Goal: Task Accomplishment & Management: Complete application form

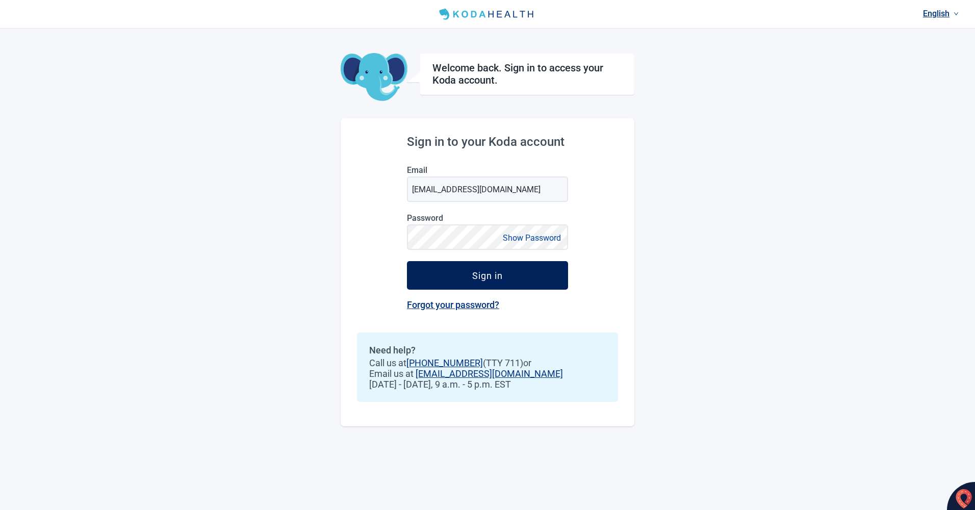
click at [506, 276] on button "Sign in" at bounding box center [487, 275] width 161 height 29
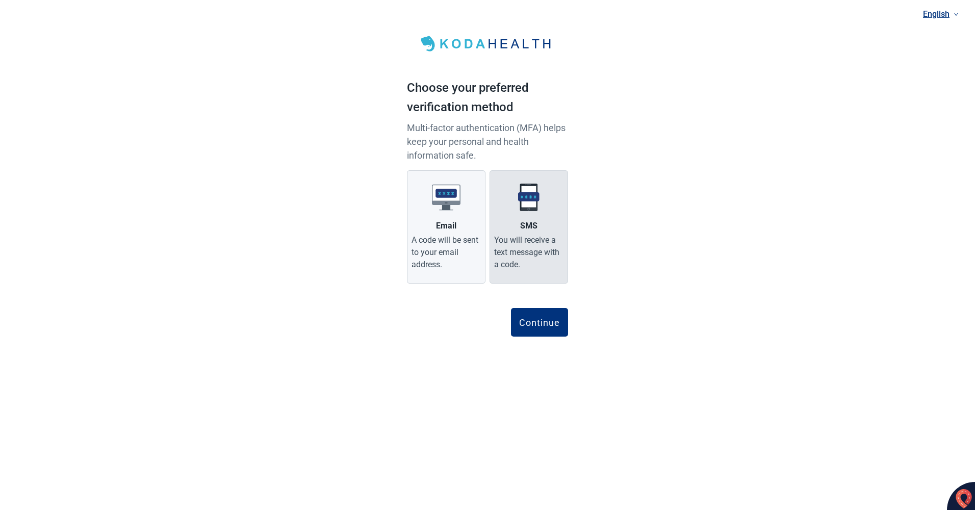
click at [518, 229] on label "SMS You will receive a text message with a code." at bounding box center [529, 226] width 79 height 113
click at [0, 0] on input "SMS You will receive a text message with a code." at bounding box center [0, 0] width 0 height 0
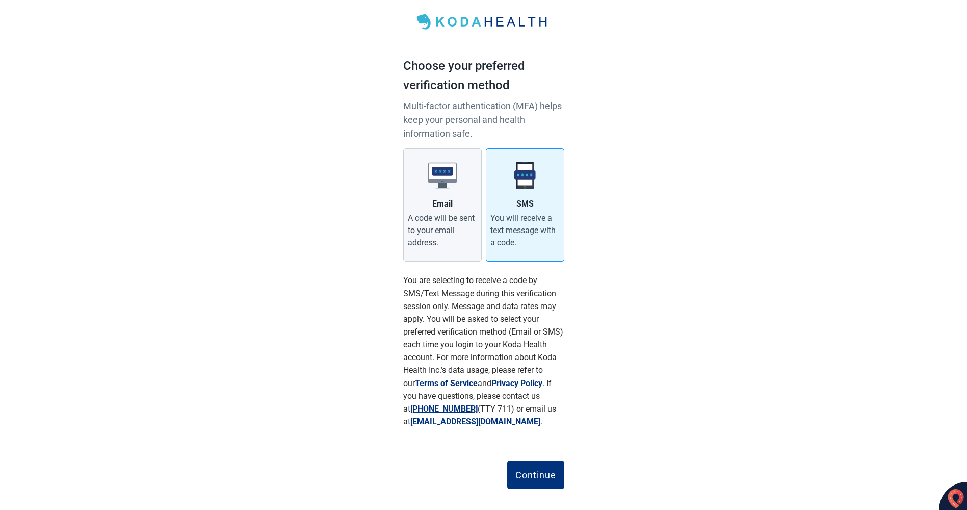
scroll to position [34, 0]
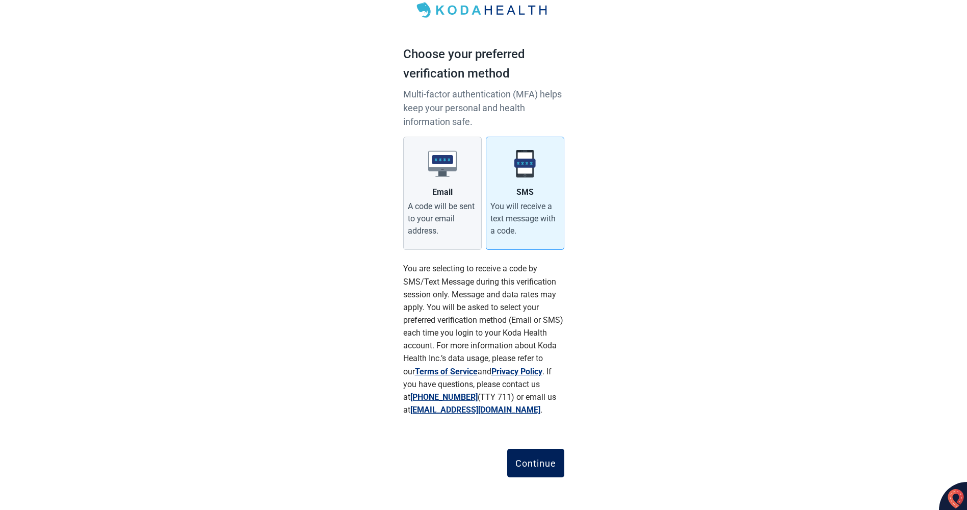
click at [536, 463] on div "Continue" at bounding box center [536, 463] width 41 height 10
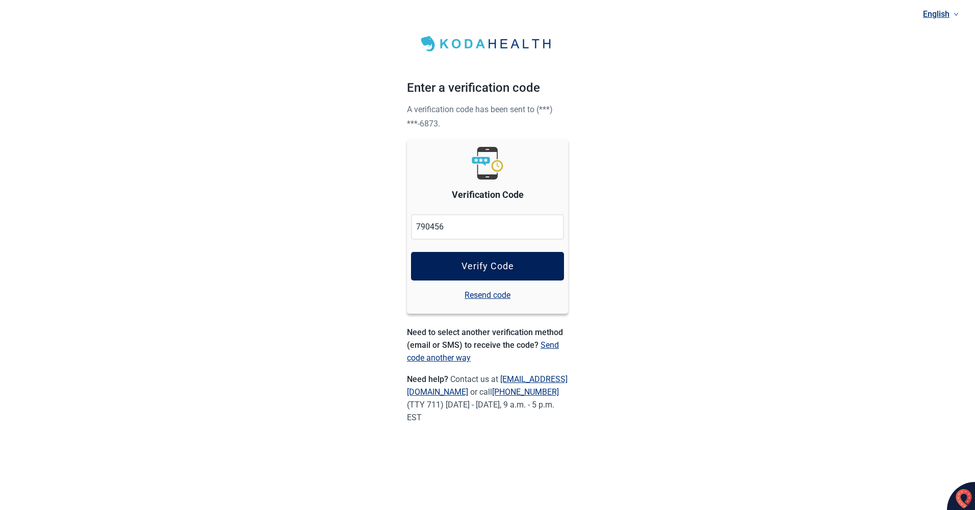
type input "790456"
click at [460, 262] on button "Verify Code" at bounding box center [487, 266] width 153 height 29
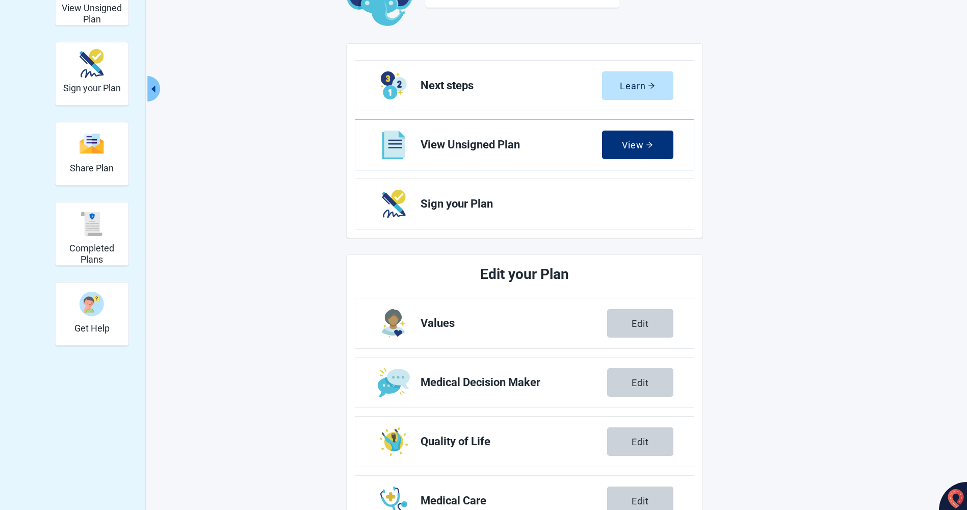
scroll to position [102, 0]
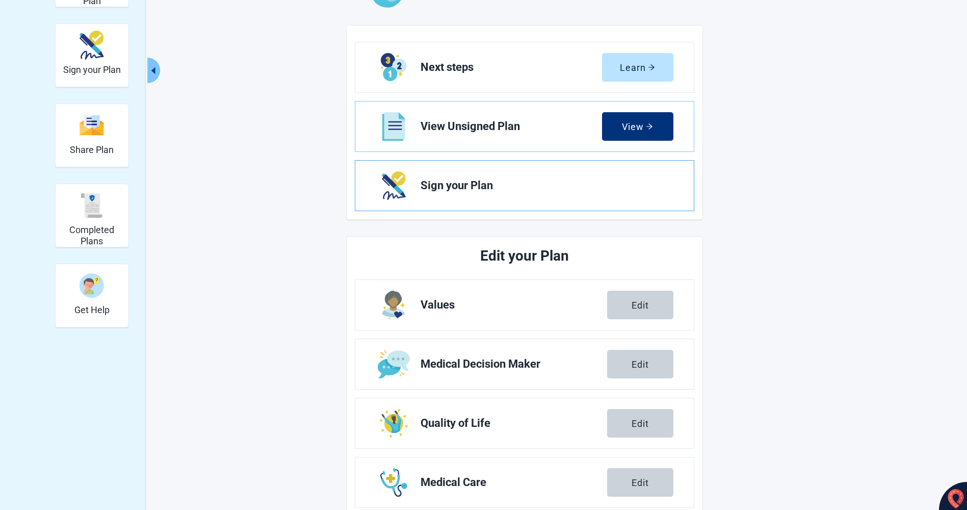
click at [460, 188] on span "Sign your Plan" at bounding box center [543, 186] width 245 height 12
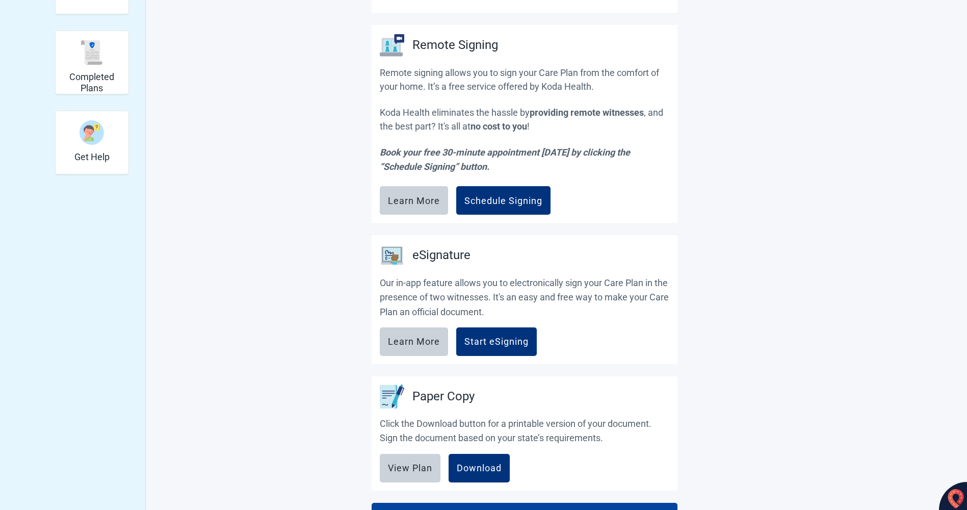
scroll to position [306, 0]
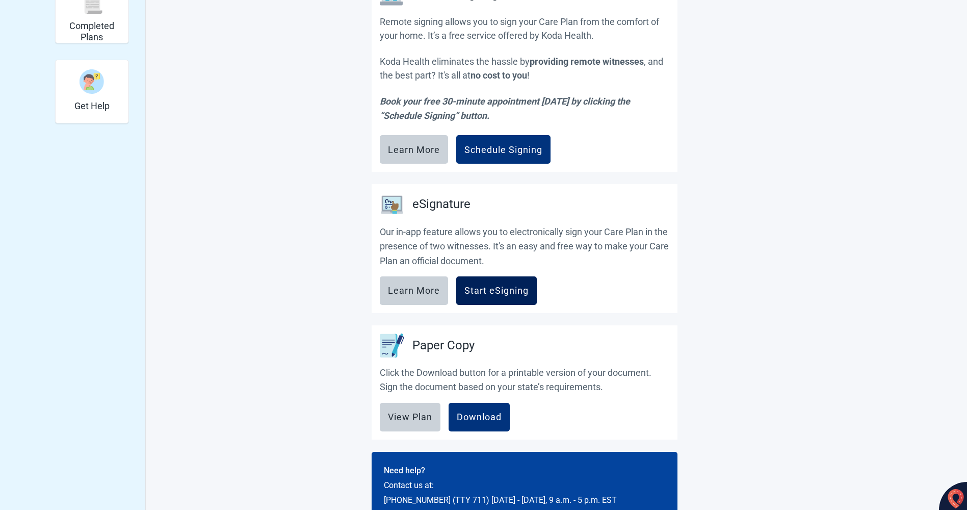
click at [499, 290] on div "Start eSigning" at bounding box center [497, 291] width 64 height 10
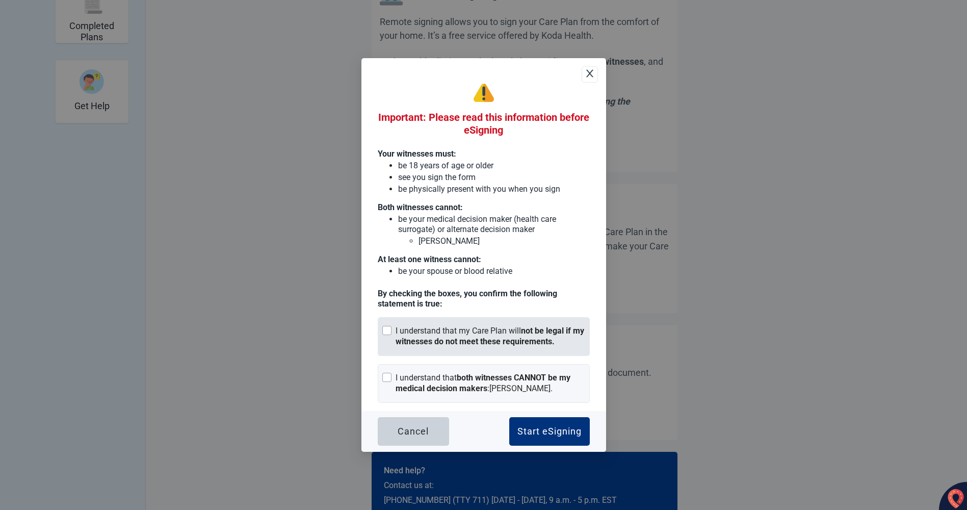
click at [388, 331] on div at bounding box center [386, 330] width 9 height 9
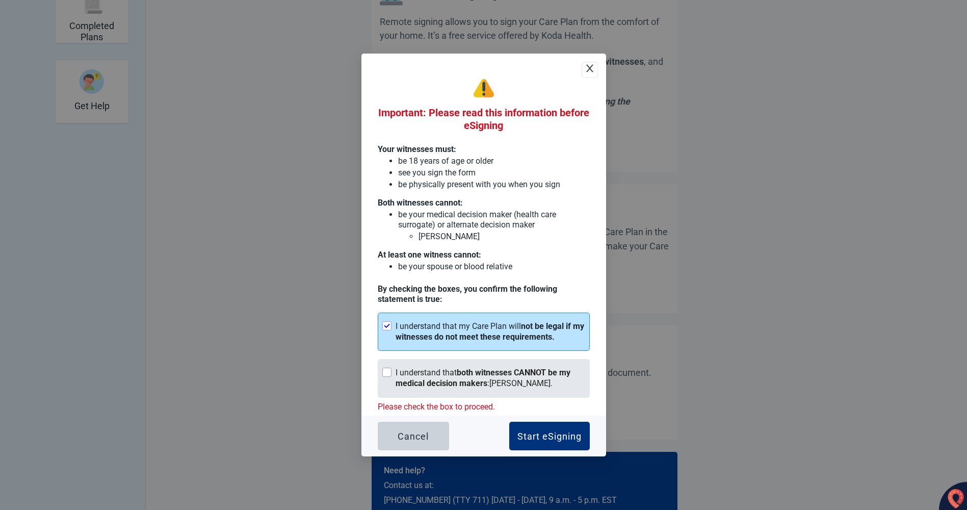
click at [386, 372] on div at bounding box center [386, 372] width 9 height 9
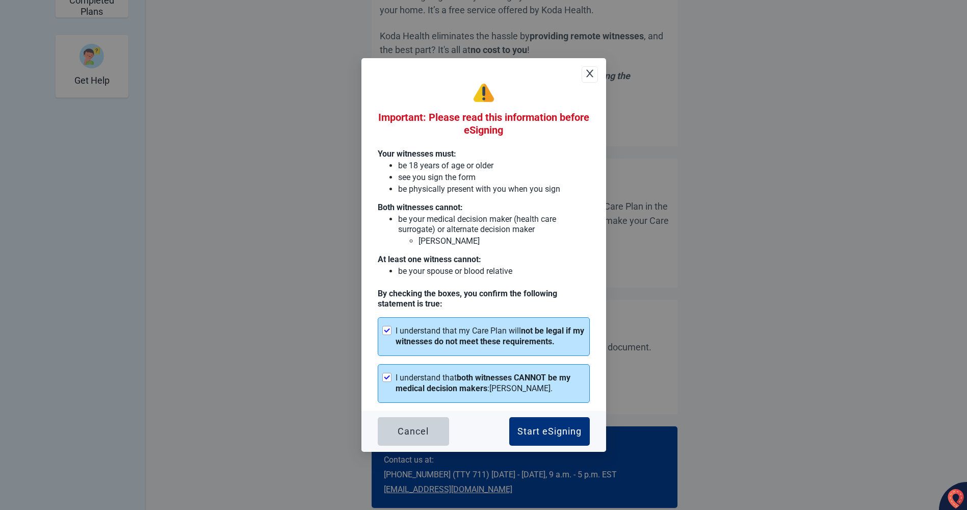
scroll to position [346, 0]
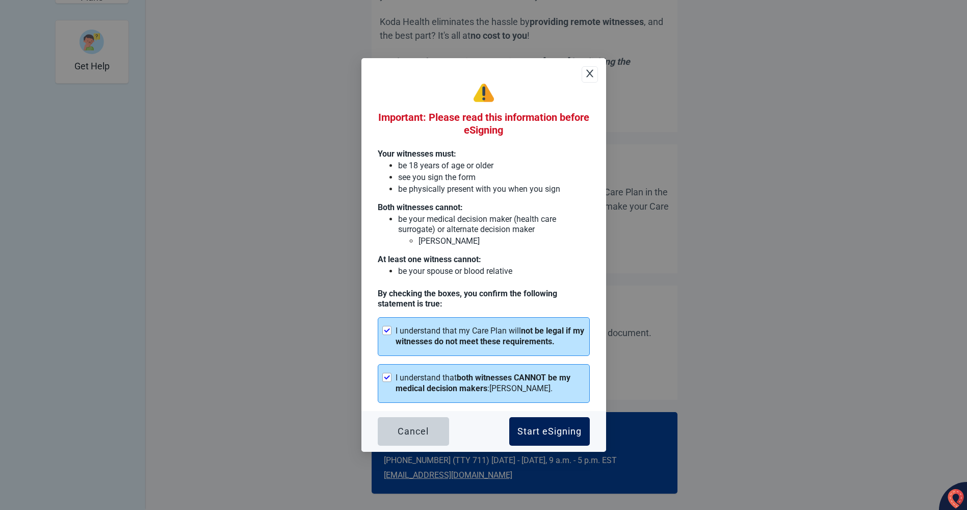
click at [546, 429] on div "Start eSigning" at bounding box center [550, 431] width 64 height 10
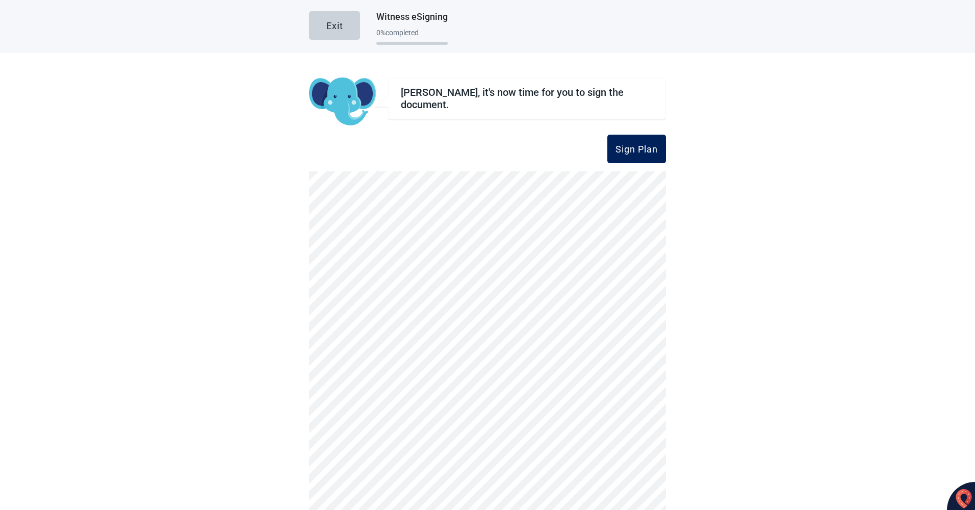
click at [633, 147] on div "Sign Plan" at bounding box center [637, 149] width 42 height 10
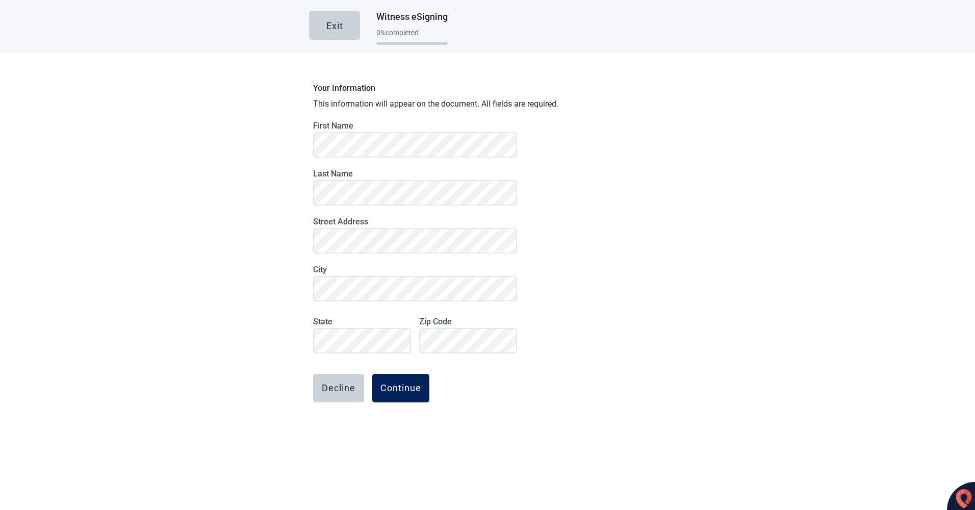
click at [398, 389] on div "Continue" at bounding box center [400, 388] width 41 height 10
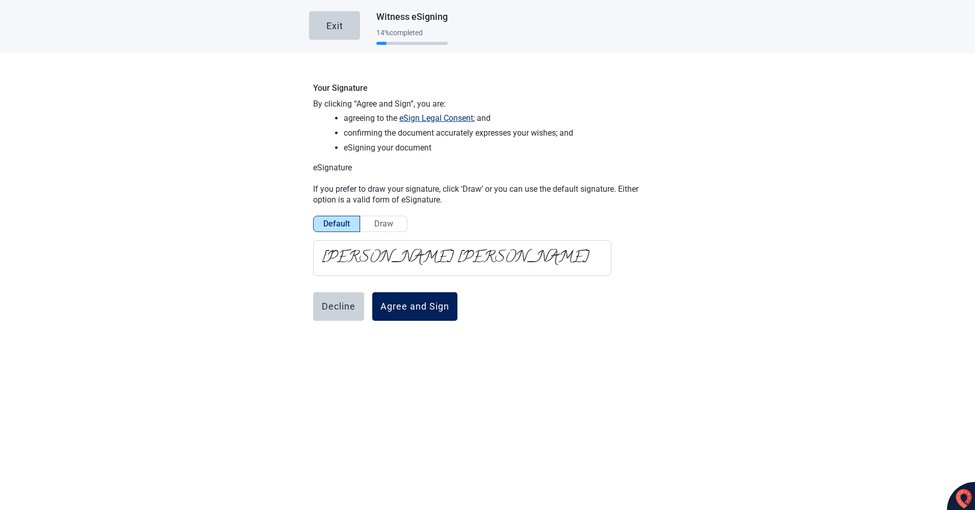
click at [423, 309] on div "Agree and Sign" at bounding box center [414, 306] width 69 height 10
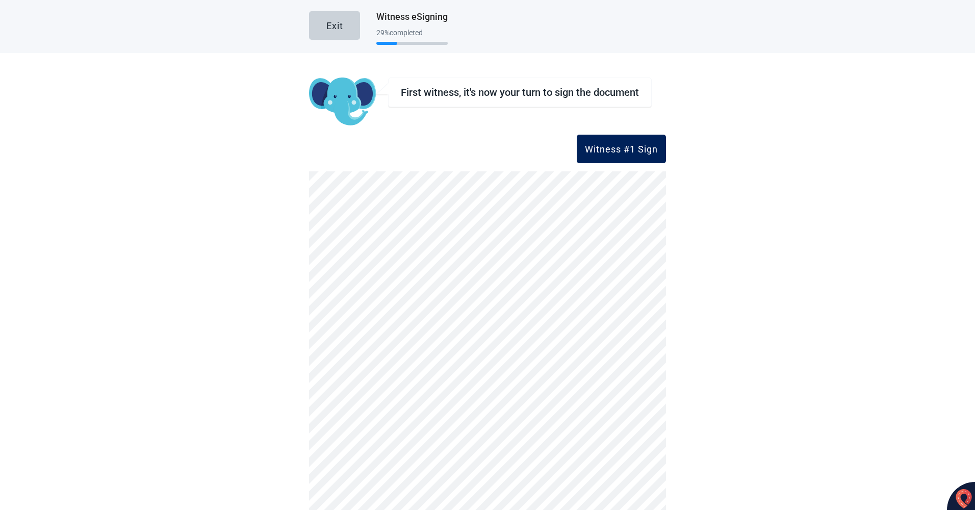
click at [593, 146] on div "Witness #1 Sign" at bounding box center [621, 149] width 73 height 10
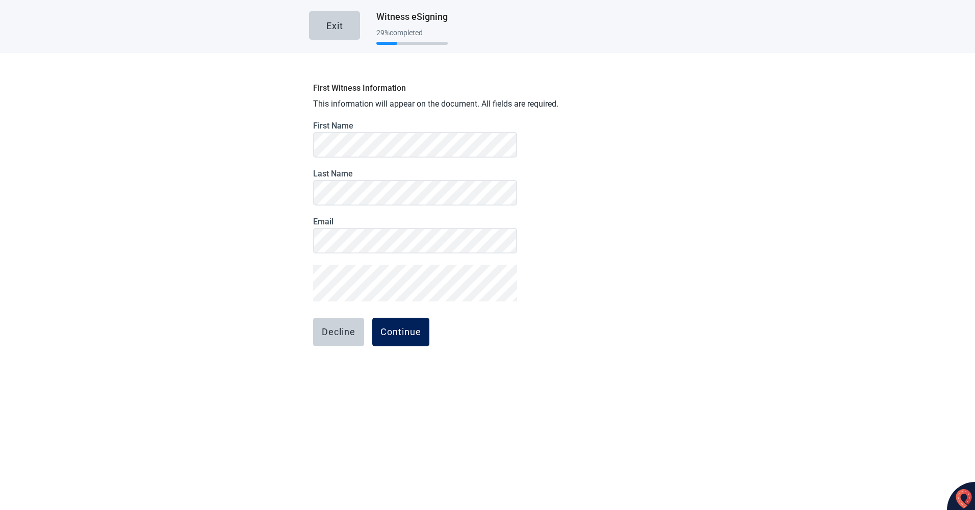
click at [396, 331] on div "Continue" at bounding box center [400, 332] width 41 height 10
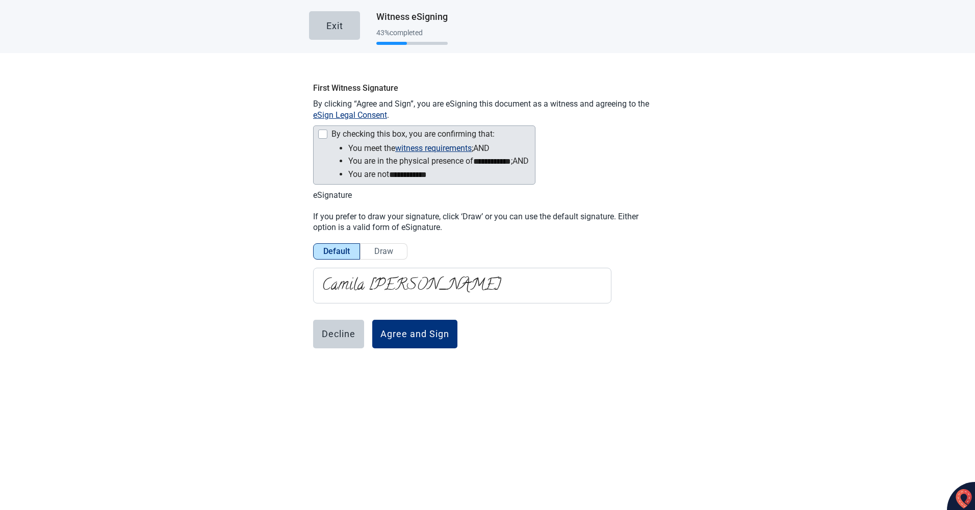
click at [318, 136] on div "Main content" at bounding box center [322, 134] width 9 height 9
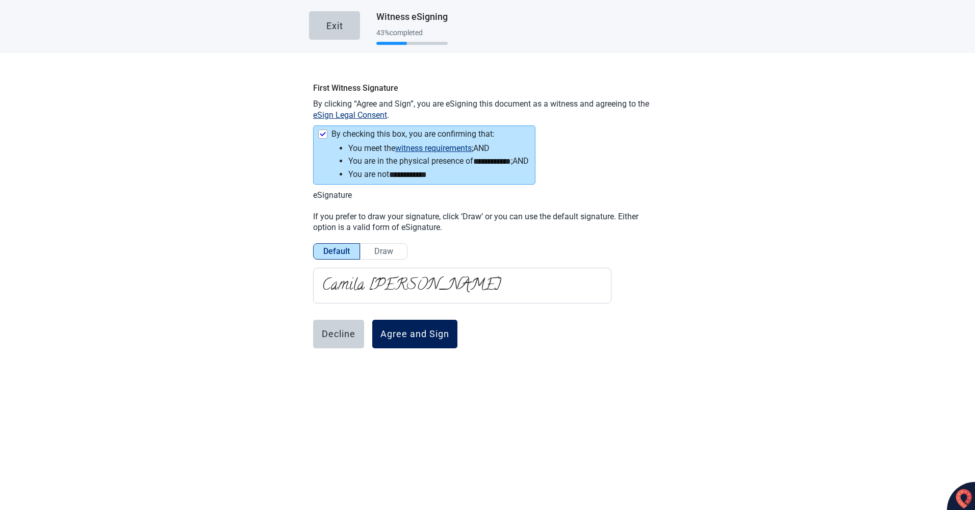
click at [431, 335] on div "Agree and Sign" at bounding box center [414, 334] width 69 height 10
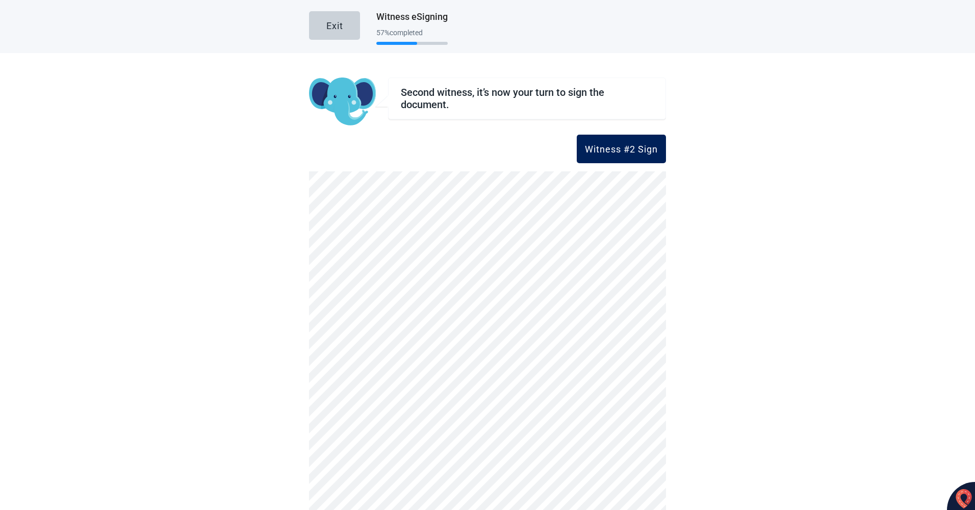
click at [596, 148] on div "Witness #2 Sign" at bounding box center [621, 149] width 73 height 10
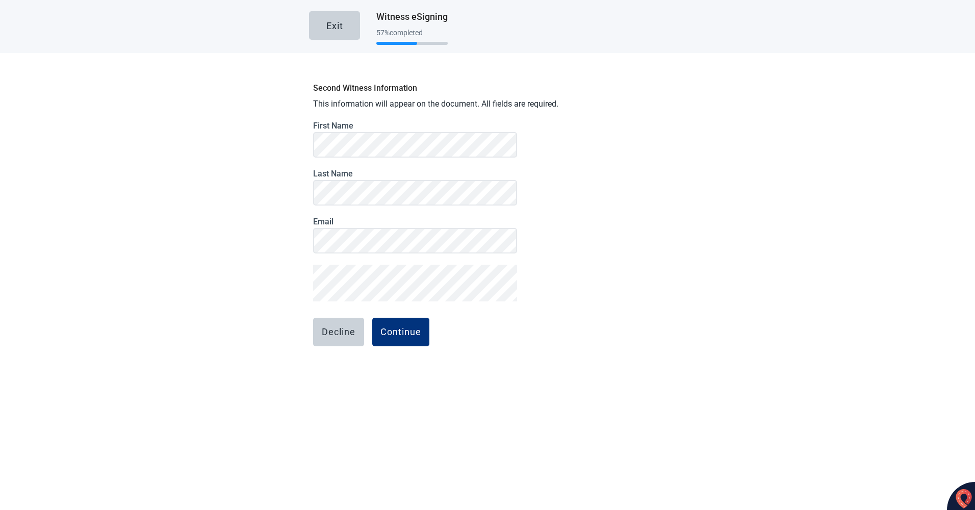
click at [539, 371] on div "Second Witness Information This information will appear on the document. All fi…" at bounding box center [487, 241] width 357 height 326
click at [398, 328] on div "Continue" at bounding box center [400, 332] width 41 height 10
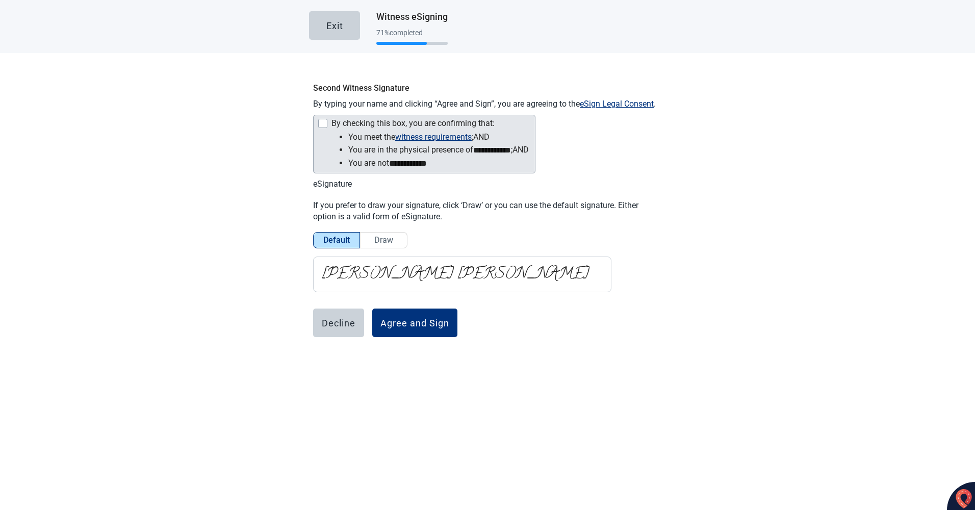
click at [321, 119] on div "Main content" at bounding box center [322, 123] width 9 height 9
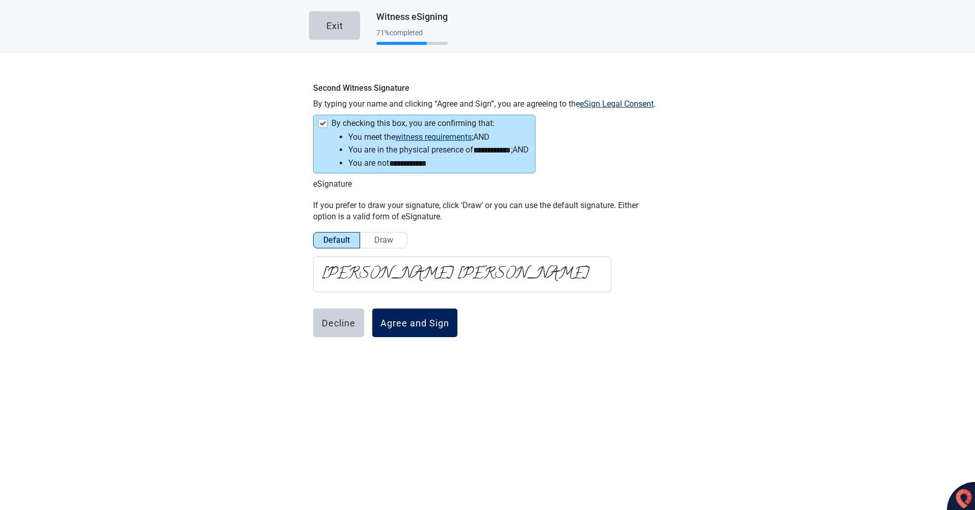
click at [423, 322] on div "Agree and Sign" at bounding box center [414, 323] width 69 height 10
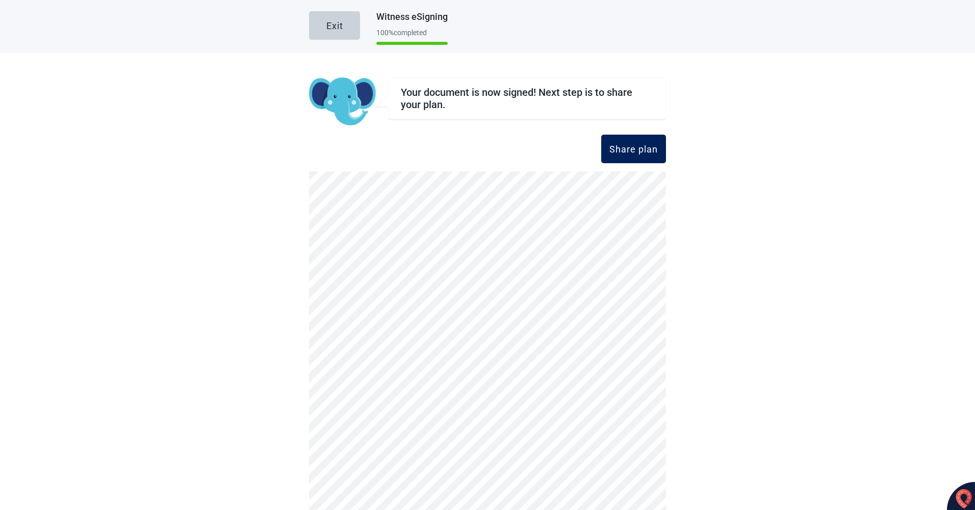
click at [634, 148] on div "Share plan" at bounding box center [633, 149] width 48 height 10
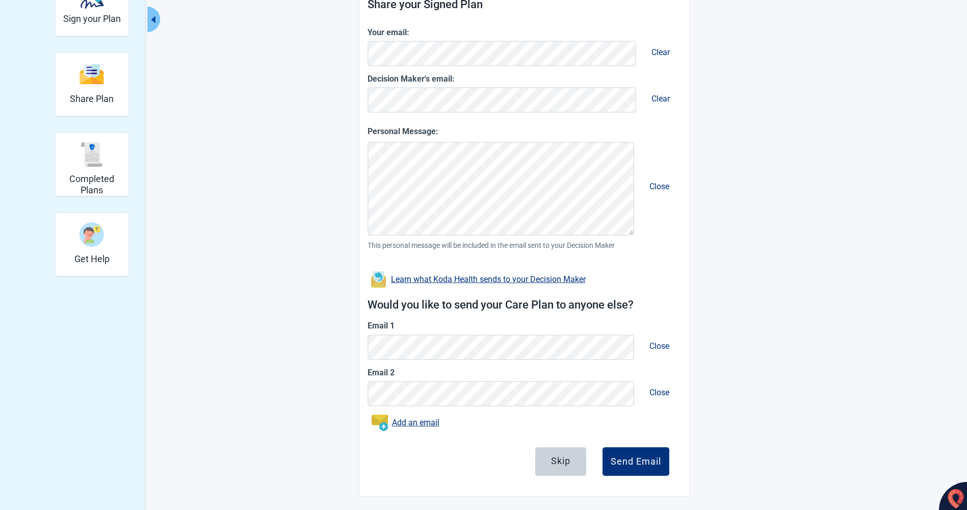
scroll to position [156, 0]
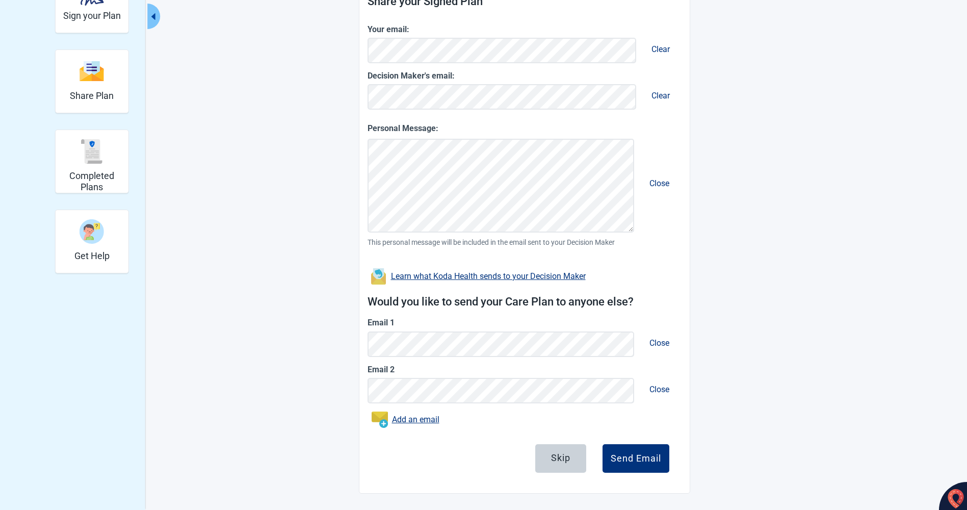
click at [660, 340] on span "Close" at bounding box center [660, 343] width 36 height 26
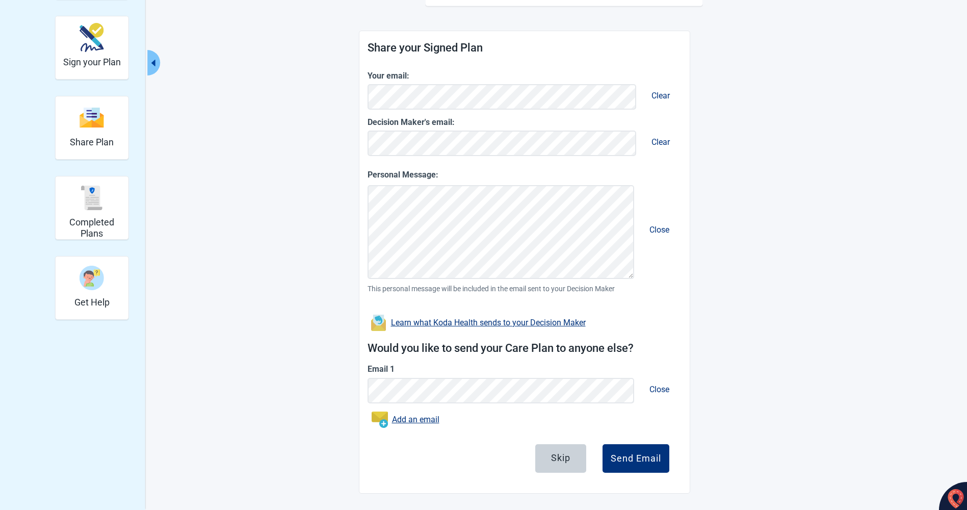
scroll to position [110, 0]
click at [658, 389] on span "Close" at bounding box center [660, 389] width 36 height 26
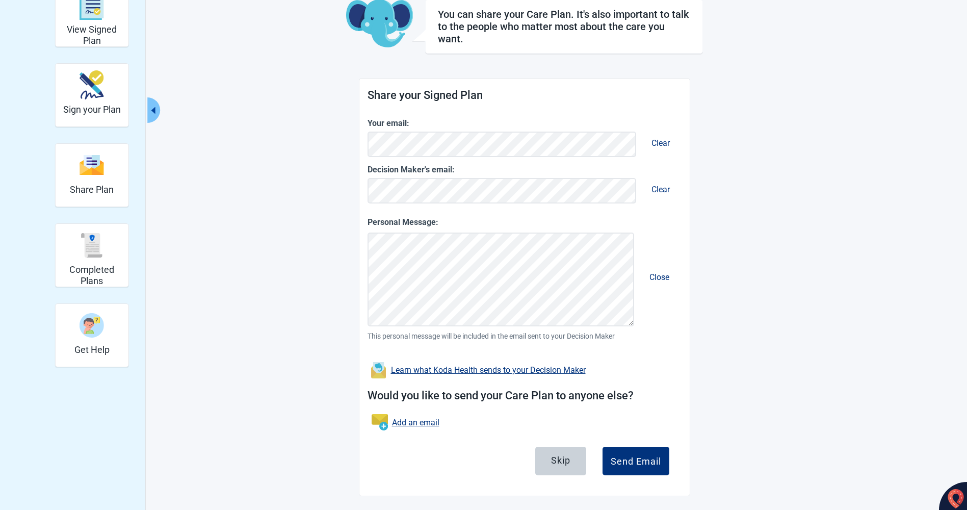
scroll to position [65, 0]
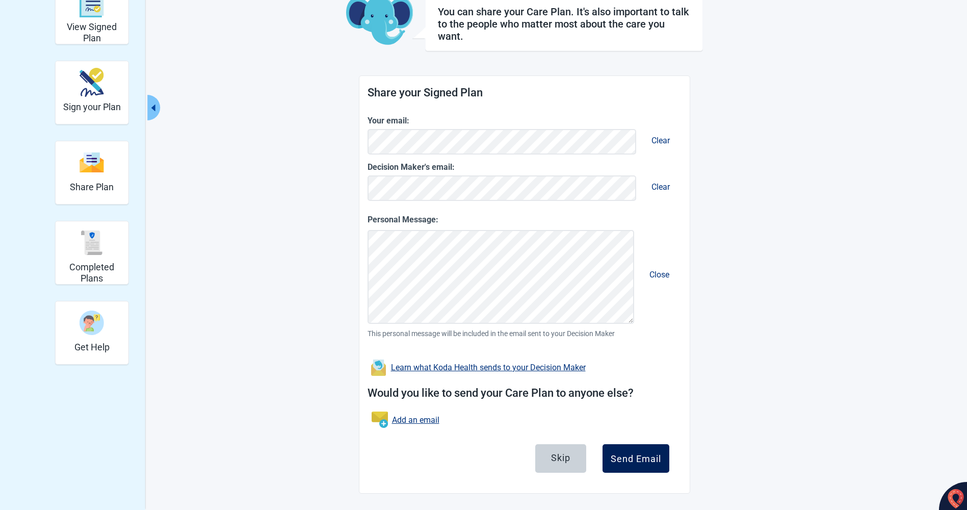
click at [645, 458] on div "Send Email" at bounding box center [636, 458] width 50 height 10
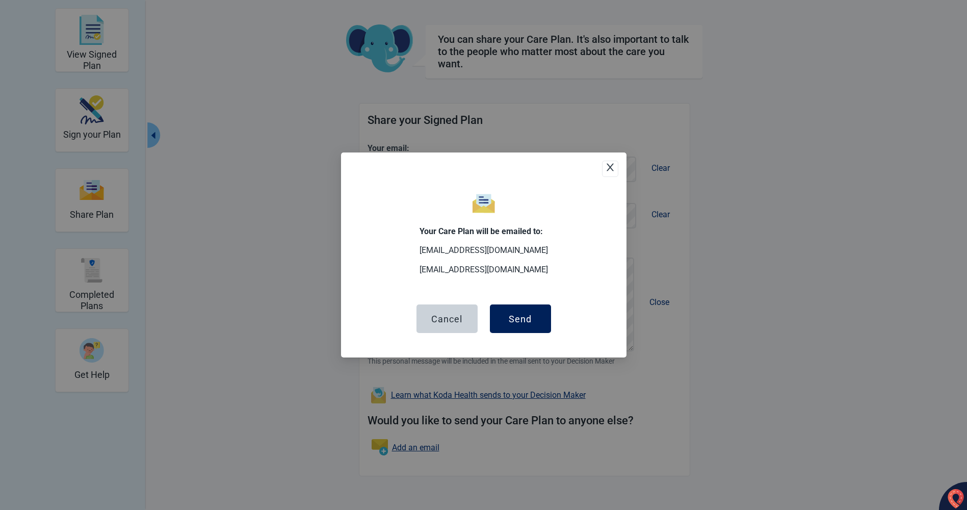
click at [515, 317] on div "Send" at bounding box center [520, 319] width 23 height 10
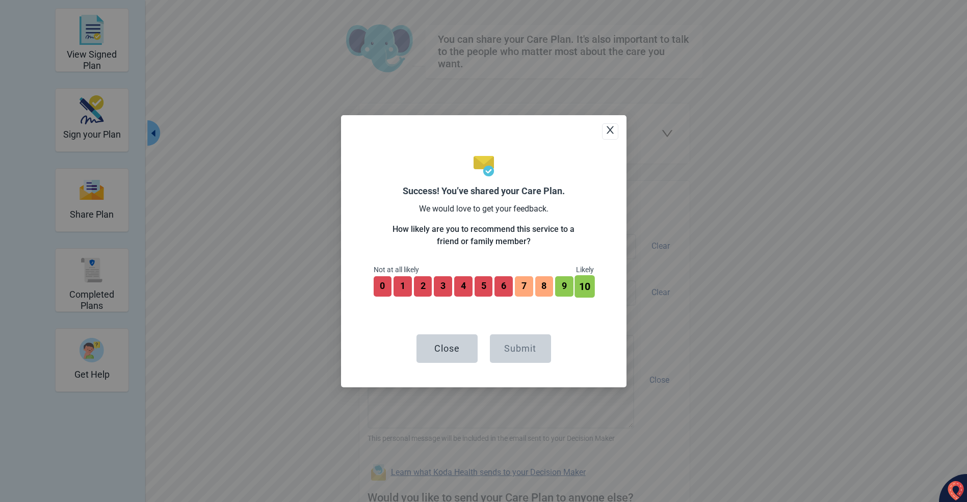
click at [584, 287] on button "10" at bounding box center [585, 286] width 20 height 22
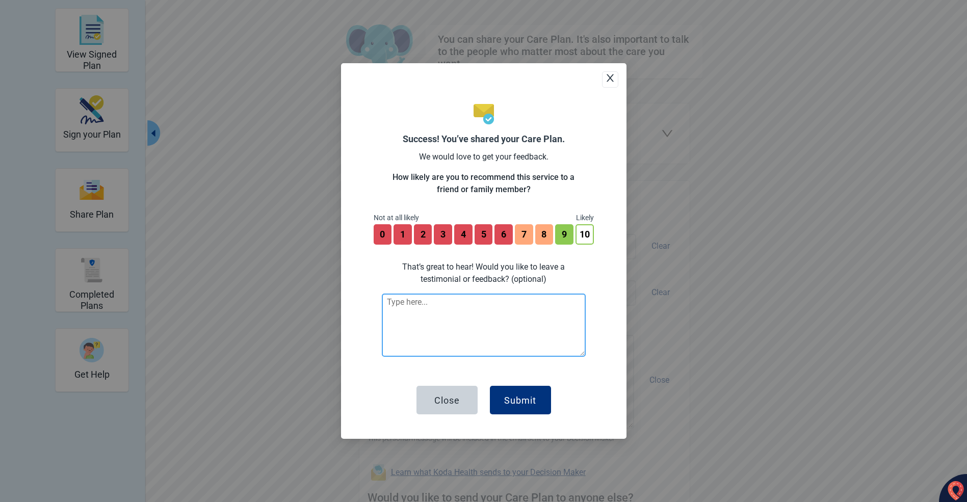
click at [453, 309] on textarea at bounding box center [484, 325] width 204 height 63
click at [426, 303] on textarea "verry easynto use" at bounding box center [484, 325] width 204 height 63
type textarea "verry easy to use"
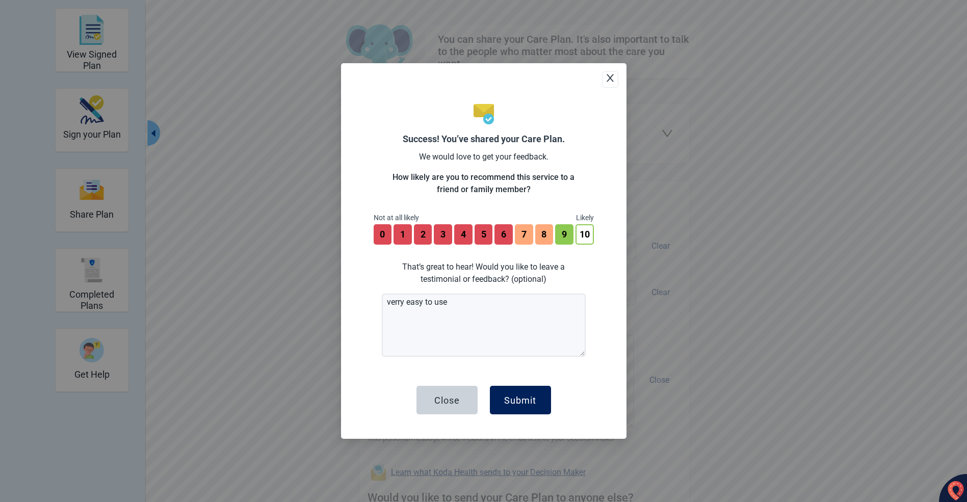
click at [510, 401] on div "Submit" at bounding box center [520, 400] width 32 height 10
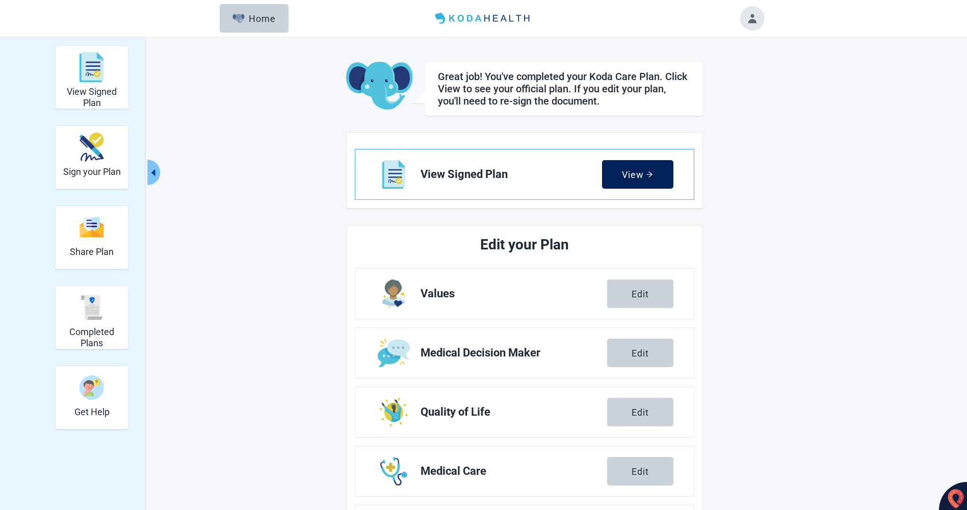
click at [639, 175] on div "View" at bounding box center [637, 174] width 31 height 10
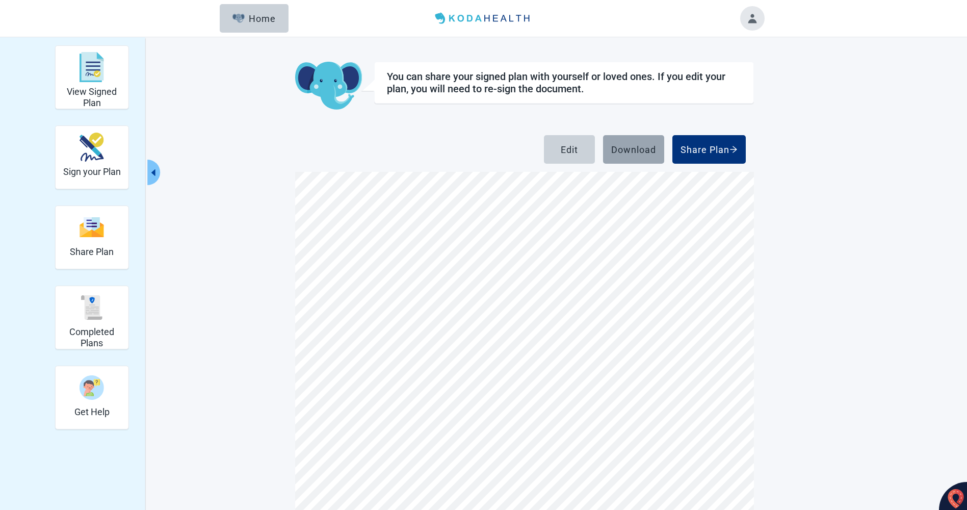
click at [631, 147] on div "Download" at bounding box center [633, 149] width 45 height 10
